Goal: Task Accomplishment & Management: Manage account settings

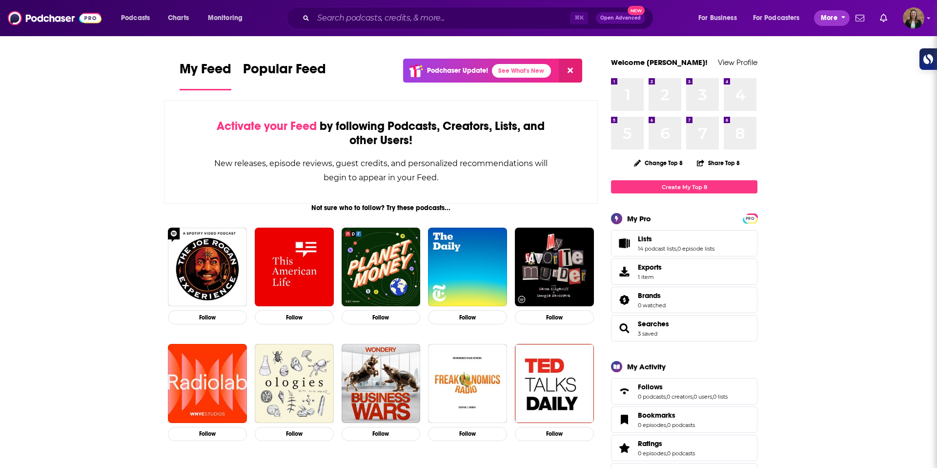
drag, startPoint x: 819, startPoint y: 22, endPoint x: 808, endPoint y: 22, distance: 11.2
click at [816, 22] on button "More" at bounding box center [832, 18] width 36 height 16
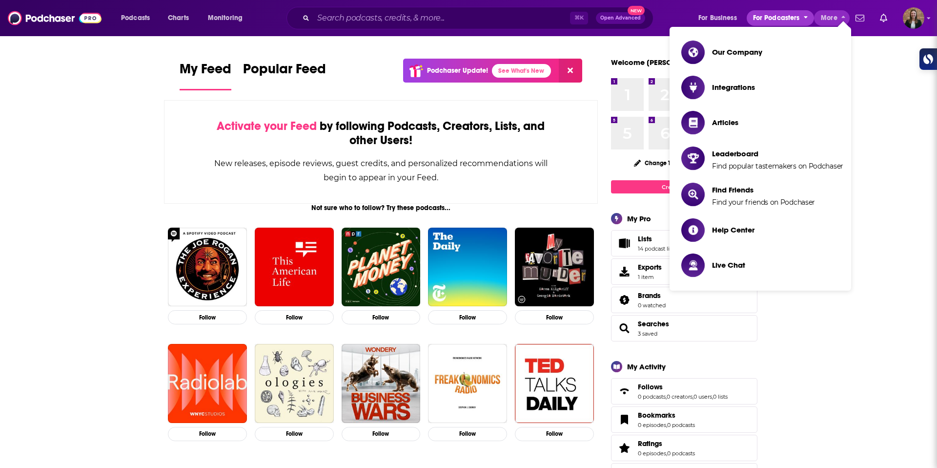
click at [792, 21] on span "For Podcasters" at bounding box center [776, 18] width 47 height 14
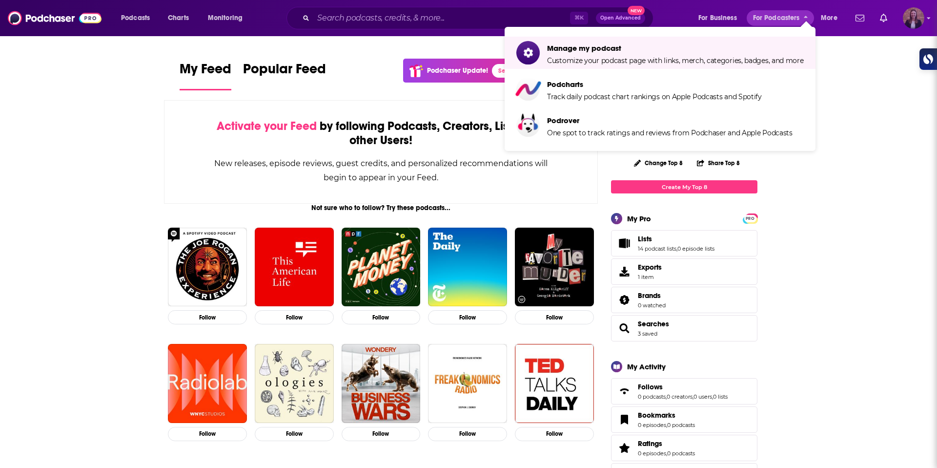
click at [910, 26] on img "Logged in as k_burns" at bounding box center [913, 17] width 21 height 21
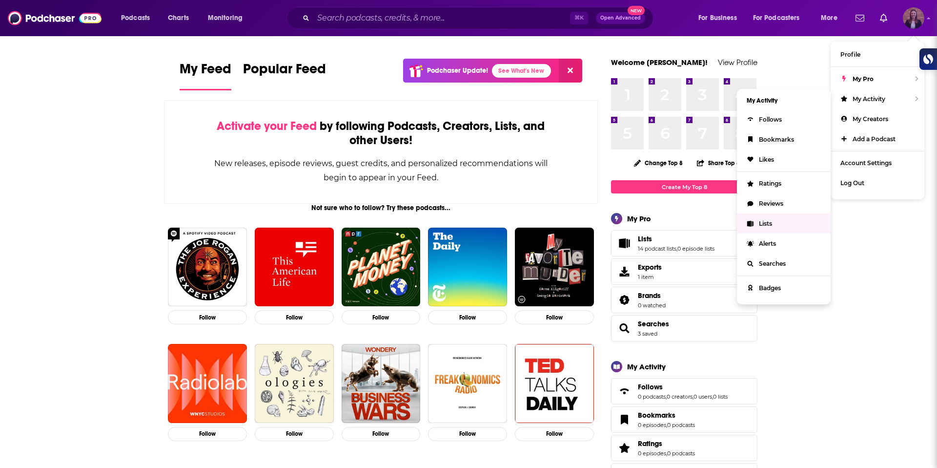
click at [795, 219] on link "Lists" at bounding box center [784, 223] width 94 height 20
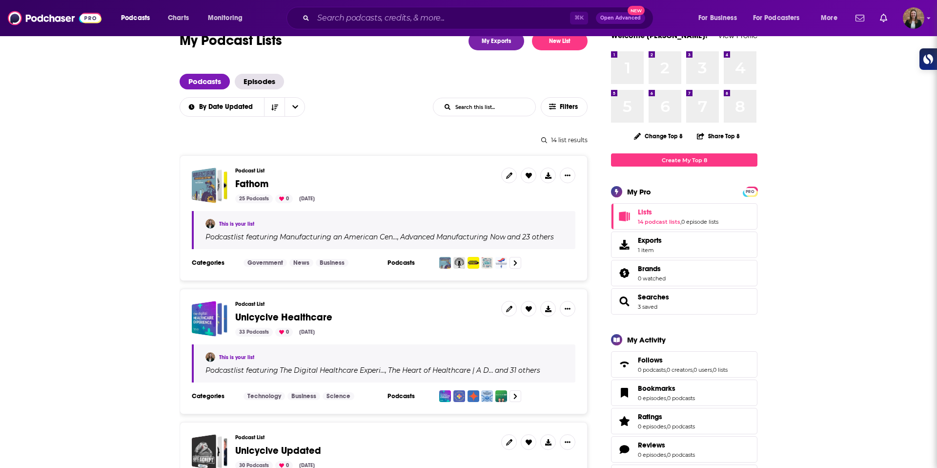
scroll to position [31, 0]
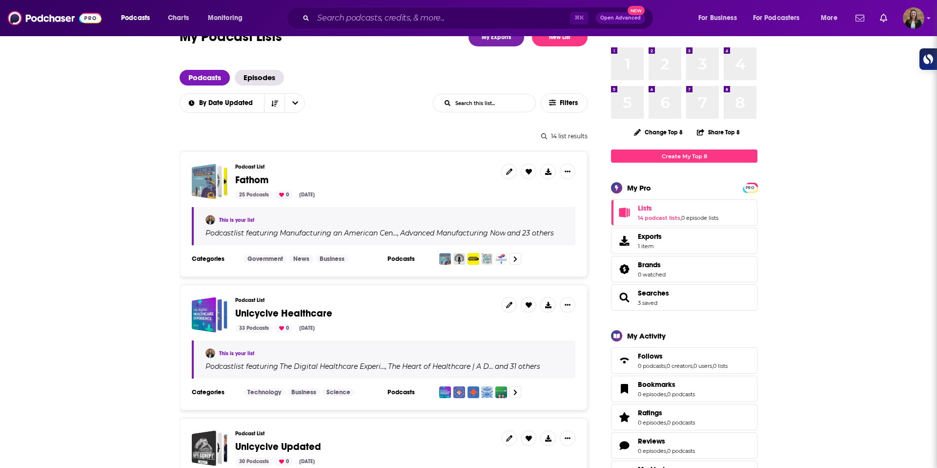
click at [253, 178] on span "Fathom" at bounding box center [251, 180] width 33 height 12
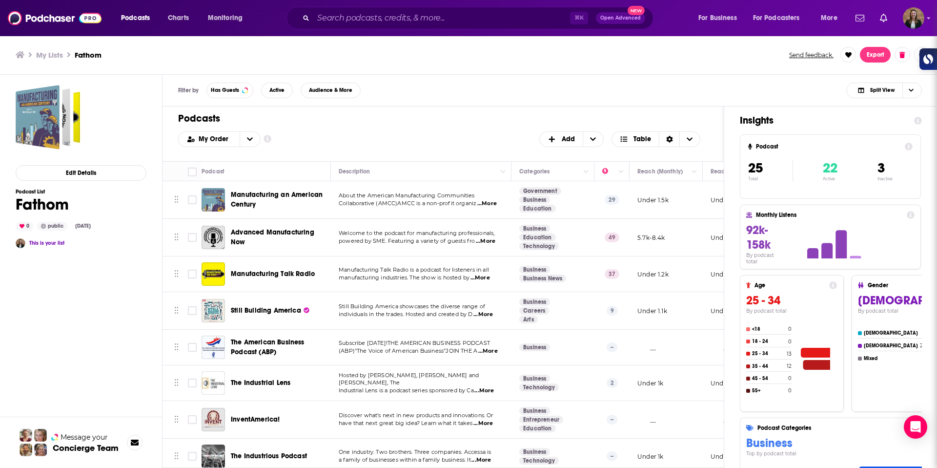
click at [140, 251] on div "Edit Details Podcast List Fathom 0 public Aug 26th, 2025 This is your list" at bounding box center [81, 314] width 131 height 459
drag, startPoint x: 280, startPoint y: 456, endPoint x: 338, endPoint y: 9, distance: 451.0
click at [0, 0] on div "Podcasts Charts Monitoring ⌘ K Open Advanced New For Business For Podcasters Mo…" at bounding box center [468, 234] width 937 height 468
click at [191, 272] on input "Toggle select row" at bounding box center [192, 274] width 9 height 9
checkbox input "true"
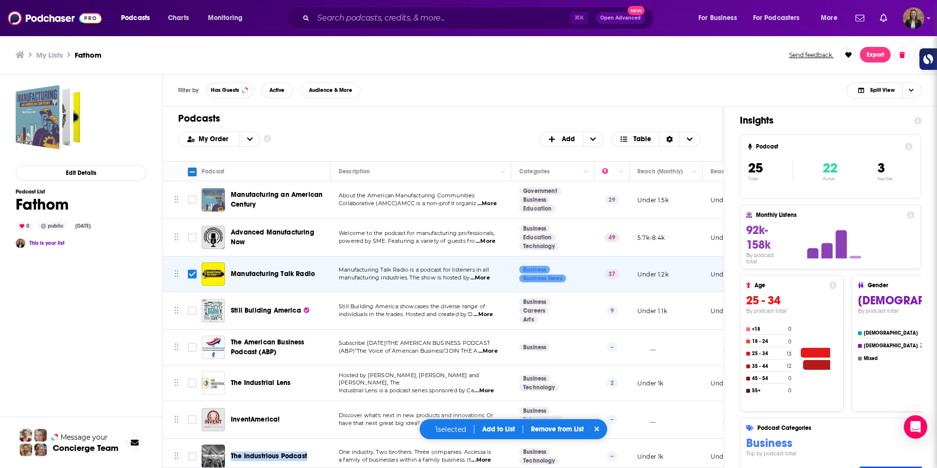
click at [190, 309] on input "Toggle select row" at bounding box center [192, 310] width 9 height 9
checkbox input "true"
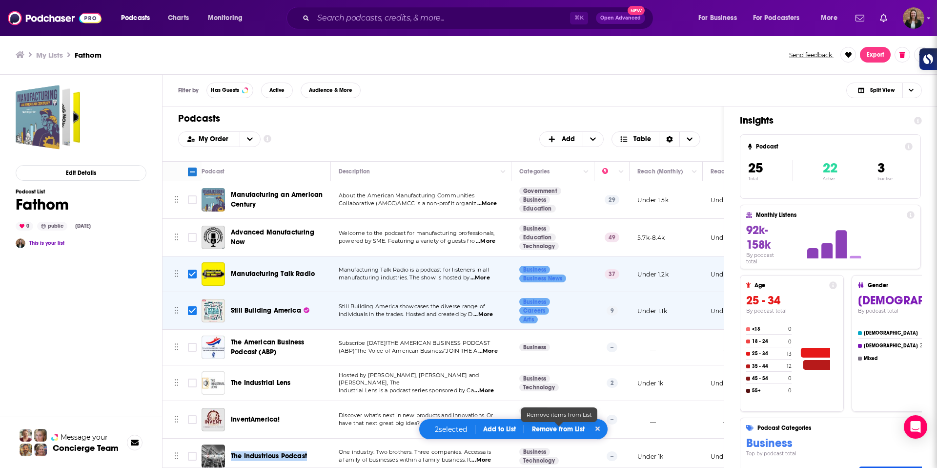
click at [551, 430] on p "Remove from List" at bounding box center [558, 429] width 53 height 8
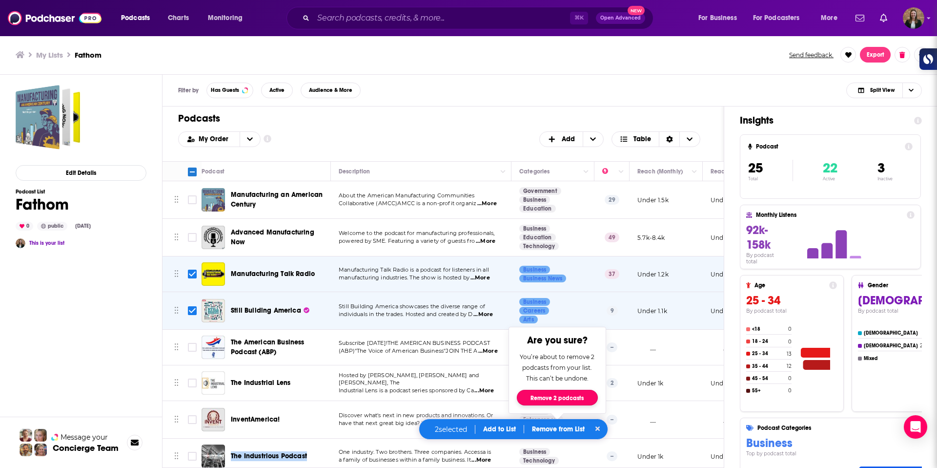
click at [551, 399] on button "Remove 2 podcasts" at bounding box center [557, 398] width 81 height 16
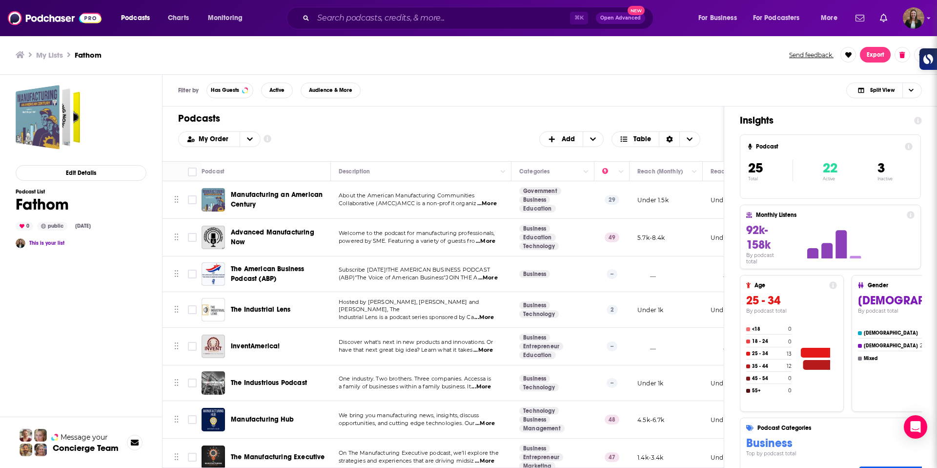
checkbox input "false"
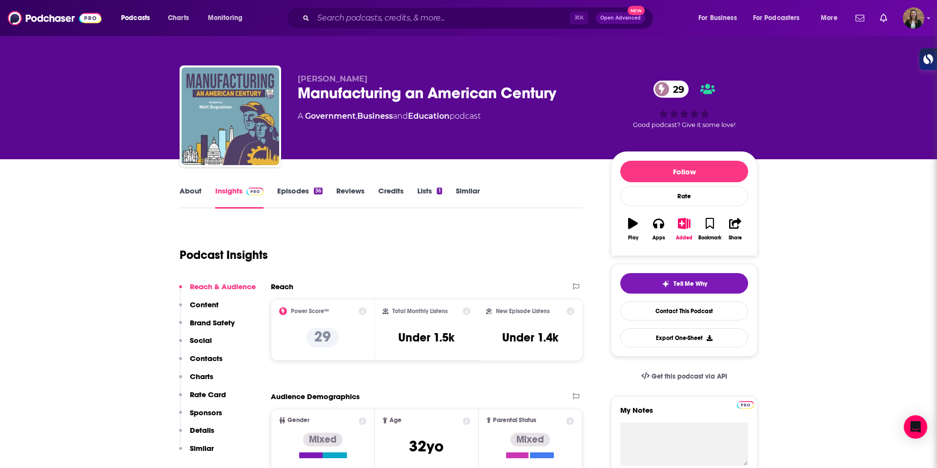
click at [187, 189] on link "About" at bounding box center [191, 197] width 22 height 22
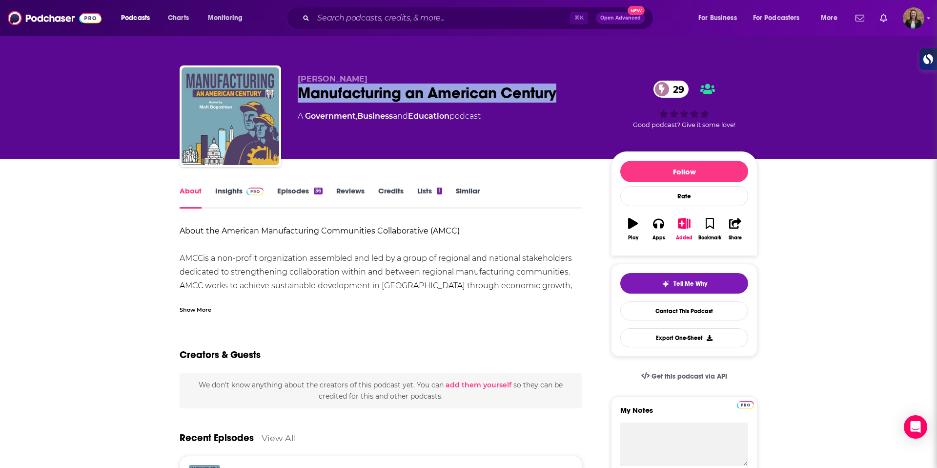
drag, startPoint x: 300, startPoint y: 92, endPoint x: 561, endPoint y: 102, distance: 261.4
click at [561, 102] on div "Manufacturing an American Century 29" at bounding box center [447, 92] width 298 height 19
copy h1 "Manufacturing an American Century"
click at [229, 191] on link "Insights" at bounding box center [239, 197] width 48 height 22
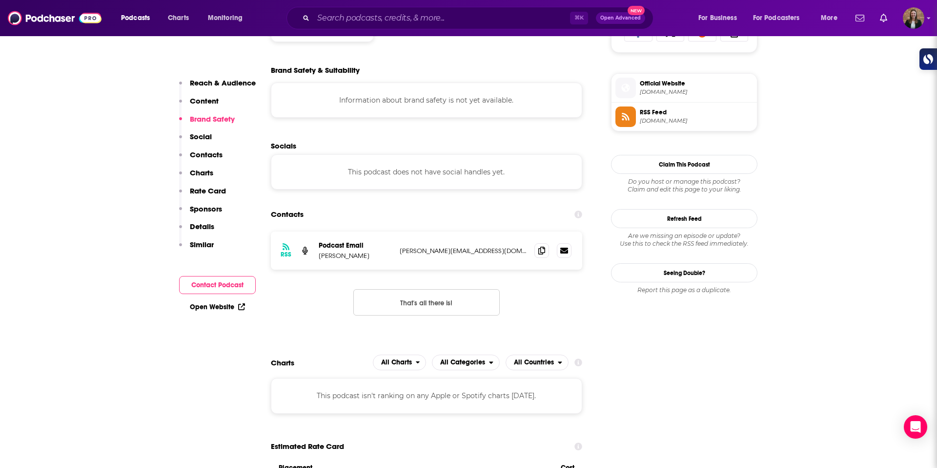
scroll to position [693, 0]
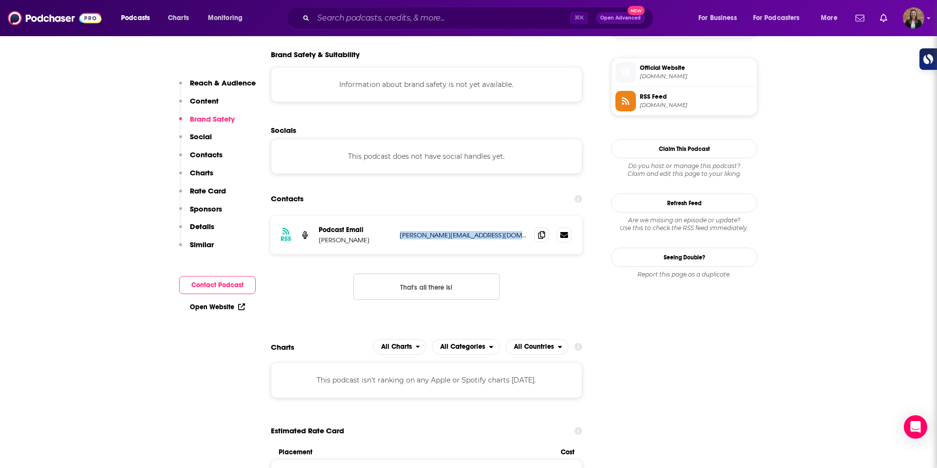
drag, startPoint x: 398, startPoint y: 231, endPoint x: 503, endPoint y: 248, distance: 106.7
click at [503, 248] on div "RSS Podcast Email Matt Bogoshian Mike@podcasting4associations.com Mike@podcasti…" at bounding box center [426, 235] width 311 height 38
copy p "Mike@podcasting4associations.com"
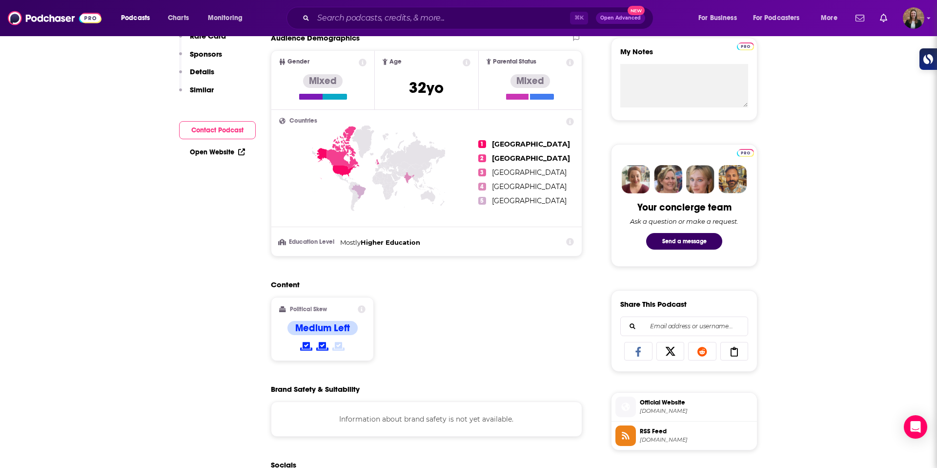
scroll to position [0, 0]
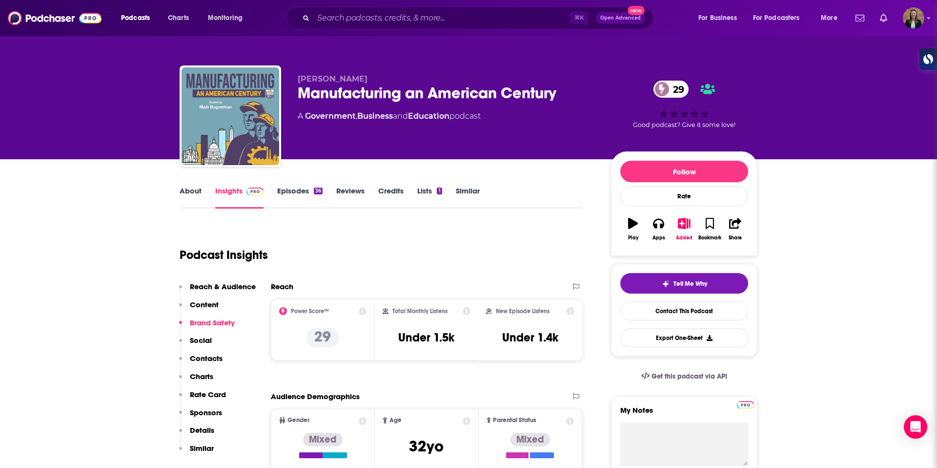
click at [184, 195] on link "About" at bounding box center [191, 197] width 22 height 22
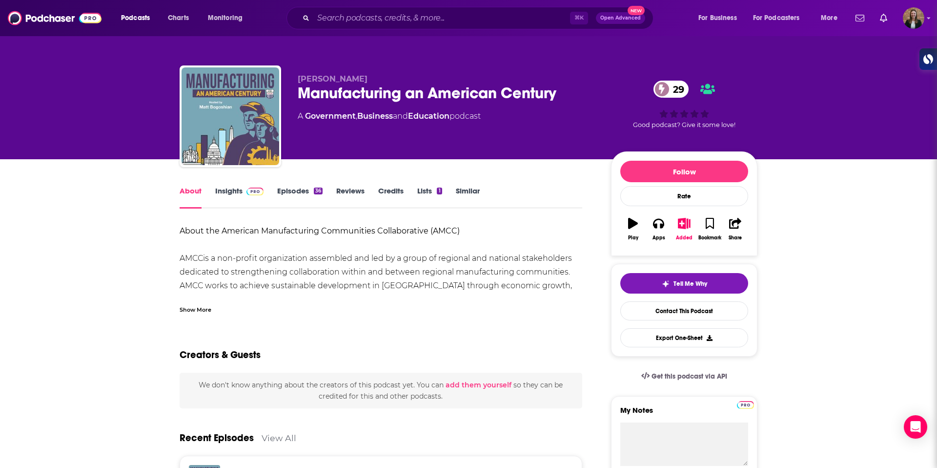
click at [195, 309] on div "Show More" at bounding box center [196, 308] width 32 height 9
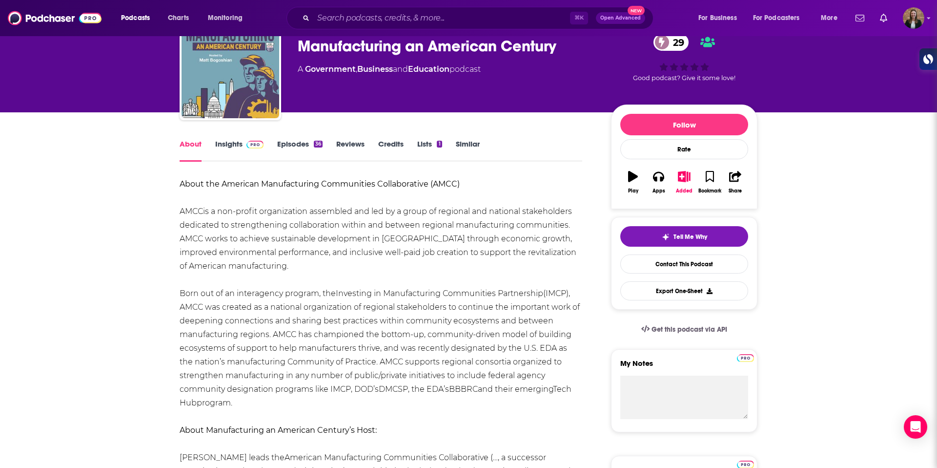
scroll to position [19, 0]
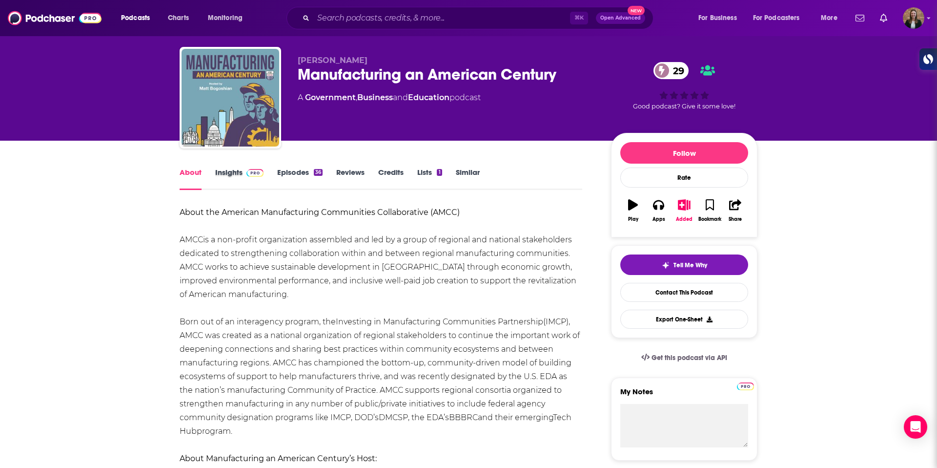
click at [268, 170] on div "Insights" at bounding box center [246, 178] width 62 height 22
click at [287, 176] on link "Episodes 36" at bounding box center [299, 178] width 45 height 22
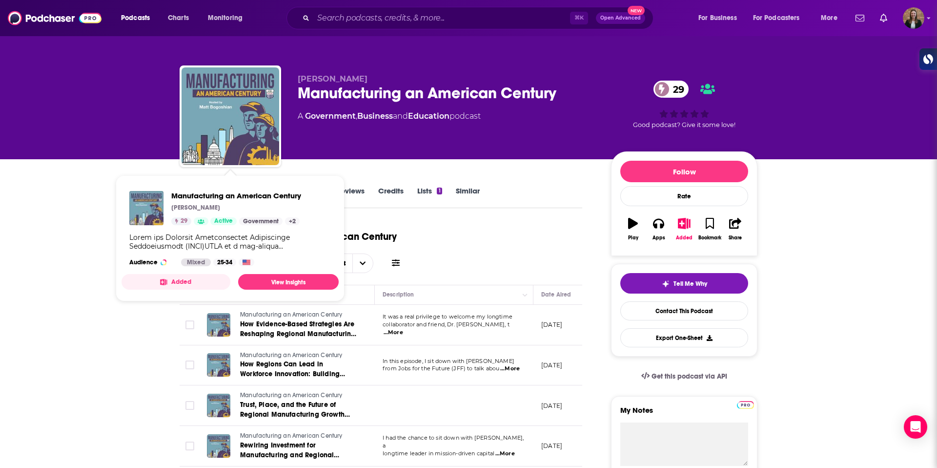
drag, startPoint x: 75, startPoint y: 151, endPoint x: 74, endPoint y: 146, distance: 4.9
click at [75, 151] on div "Matt Bogoshian Manufacturing an American Century 29 A Government , Business and…" at bounding box center [468, 79] width 937 height 159
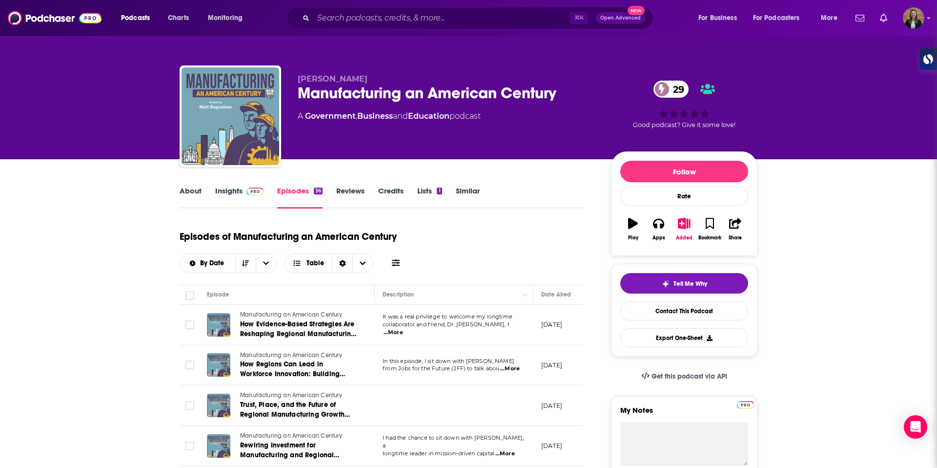
click at [181, 188] on link "About" at bounding box center [191, 197] width 22 height 22
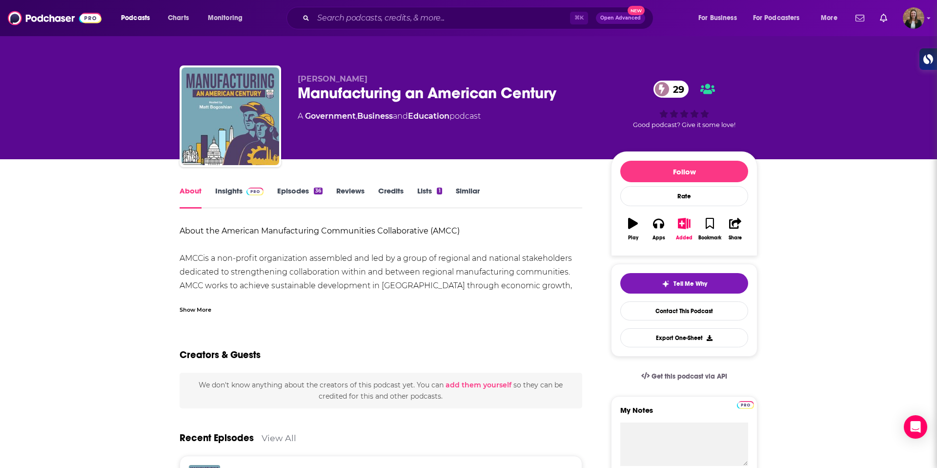
click at [187, 302] on div "Show More" at bounding box center [381, 305] width 403 height 17
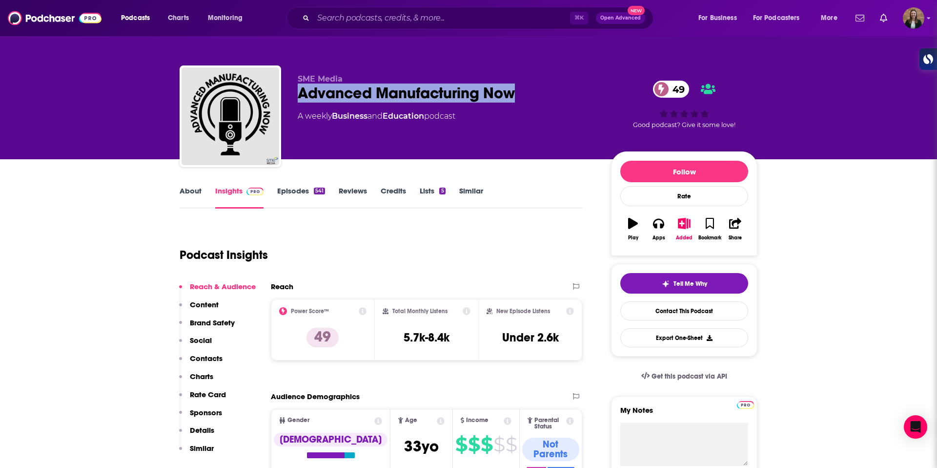
drag, startPoint x: 297, startPoint y: 93, endPoint x: 516, endPoint y: 98, distance: 219.3
click at [516, 98] on div "SME Media Advanced Manufacturing Now 49 A weekly Business and Education podcast…" at bounding box center [469, 117] width 578 height 105
copy h2 "Advanced Manufacturing Now"
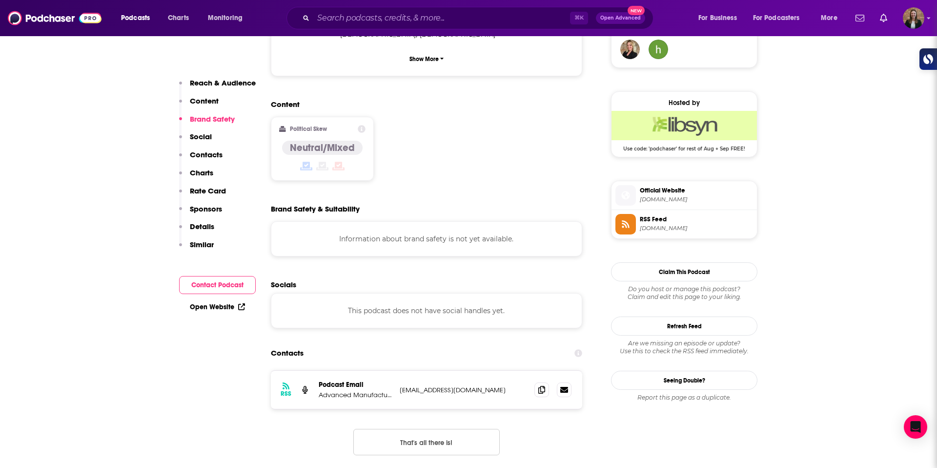
scroll to position [743, 0]
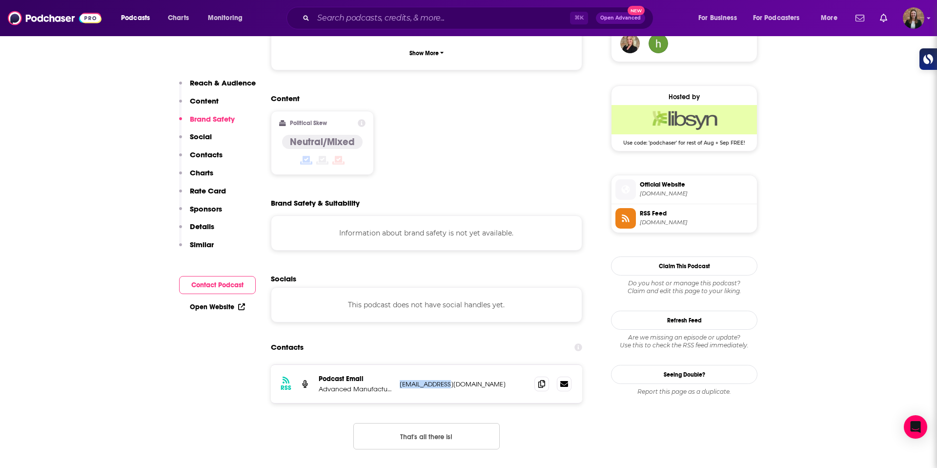
drag, startPoint x: 401, startPoint y: 325, endPoint x: 458, endPoint y: 332, distance: 58.0
click at [458, 365] on div "RSS Podcast Email Advanced Manufacturing Now cmahar@sme.org cmahar@sme.org" at bounding box center [426, 384] width 311 height 38
copy p "cmahar@sme.org"
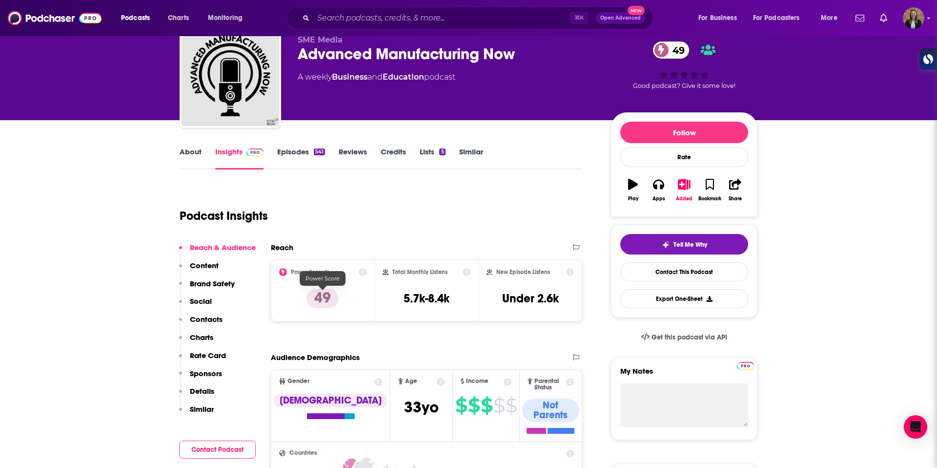
scroll to position [0, 0]
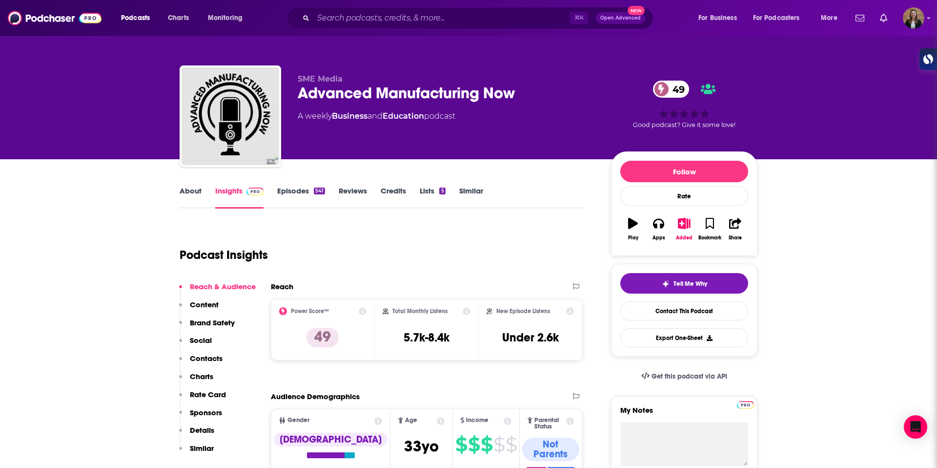
click at [188, 191] on link "About" at bounding box center [191, 197] width 22 height 22
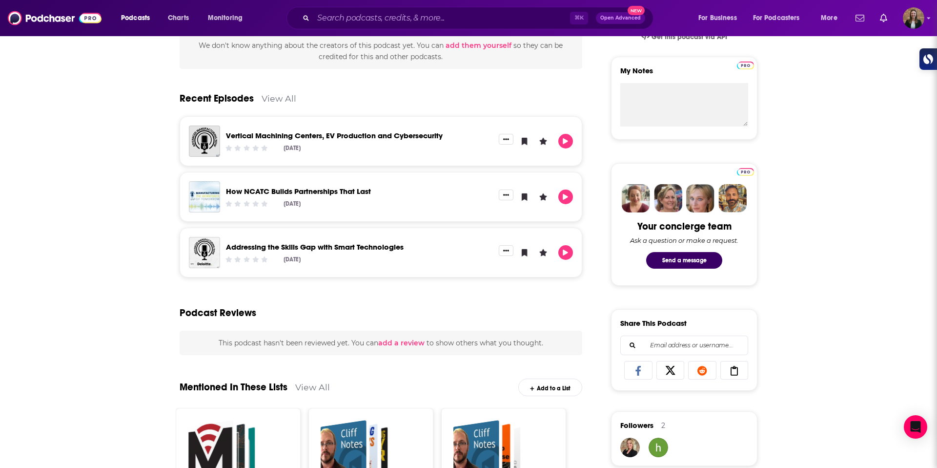
scroll to position [355, 0]
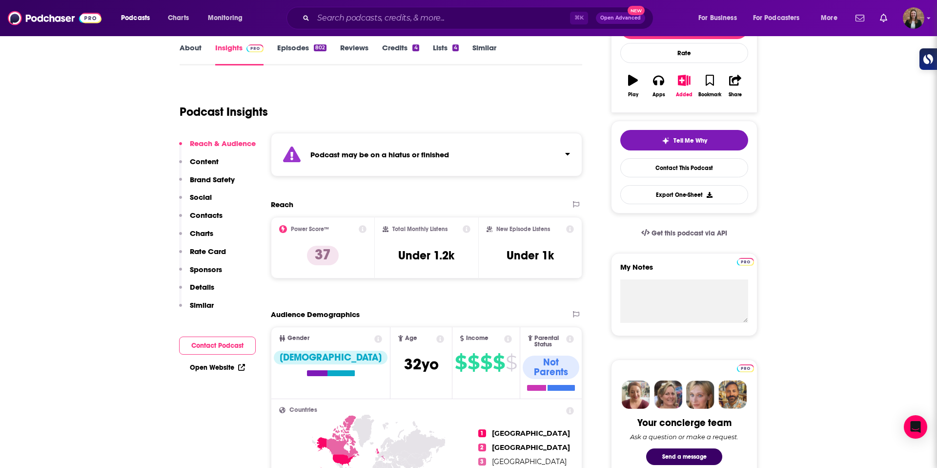
scroll to position [178, 0]
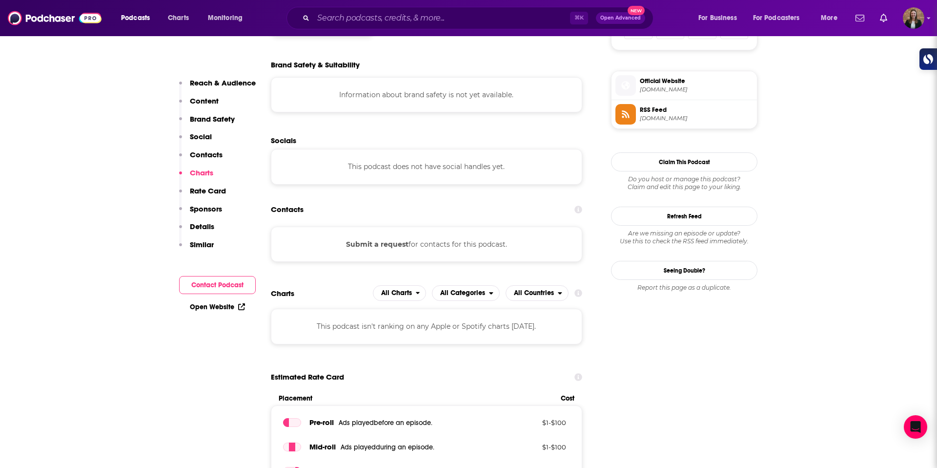
scroll to position [678, 0]
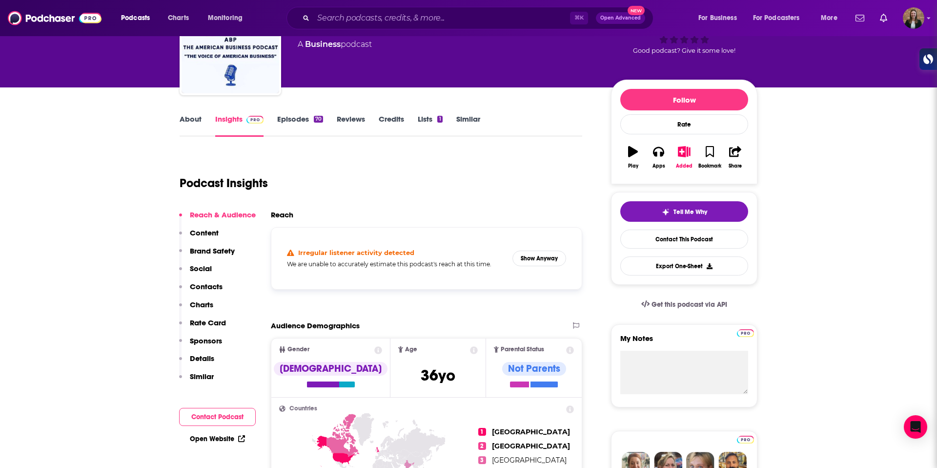
scroll to position [34, 0]
